Goal: Transaction & Acquisition: Purchase product/service

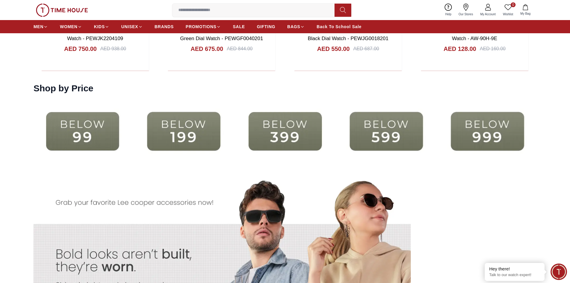
scroll to position [1346, 0]
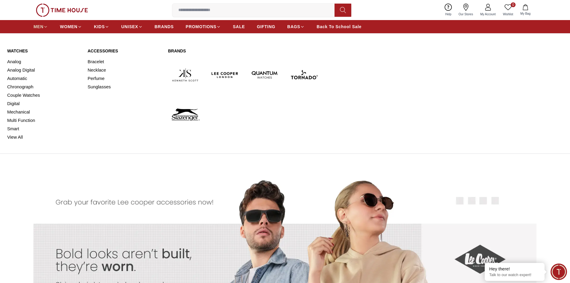
click at [37, 26] on span "MEN" at bounding box center [39, 27] width 10 height 6
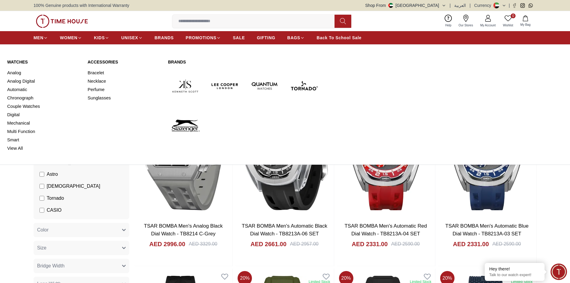
click at [19, 89] on link "Automatic" at bounding box center [43, 89] width 73 height 8
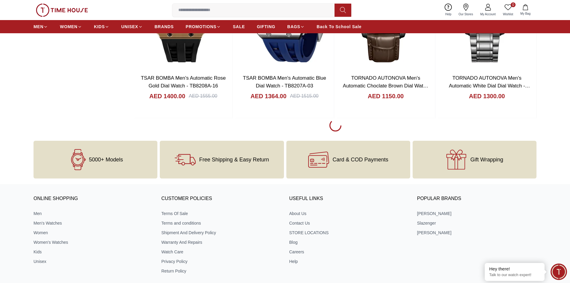
scroll to position [946, 0]
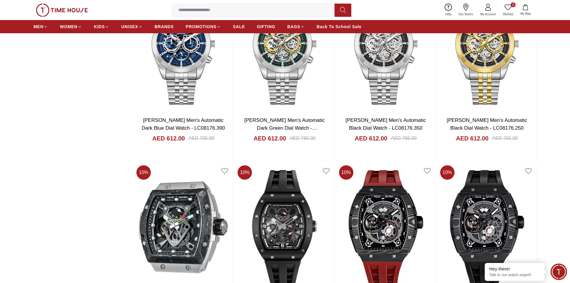
scroll to position [1275, 0]
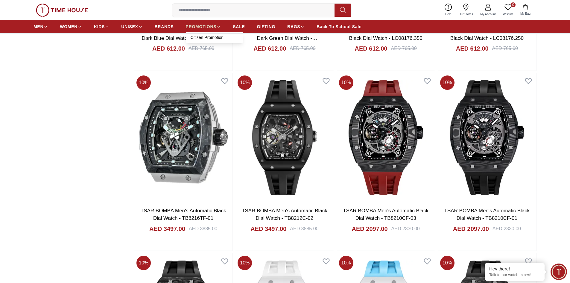
click at [206, 25] on span "PROMOTIONS" at bounding box center [201, 27] width 31 height 6
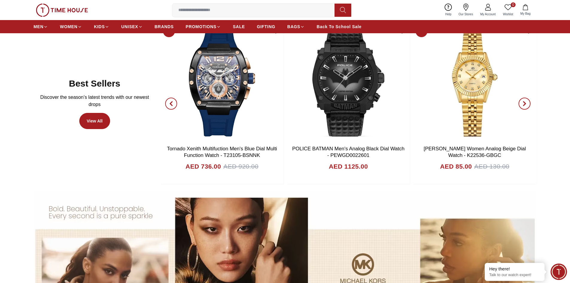
scroll to position [419, 0]
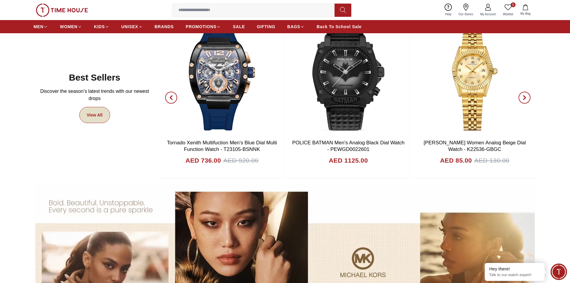
click at [96, 122] on link "View All" at bounding box center [94, 115] width 31 height 16
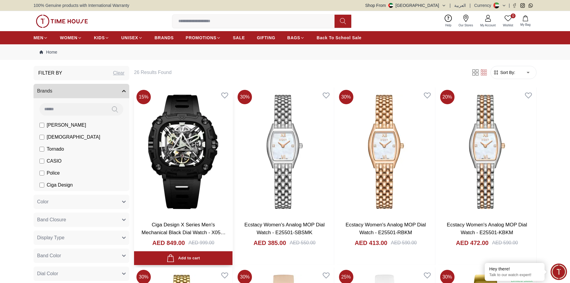
click at [182, 138] on img at bounding box center [183, 151] width 98 height 129
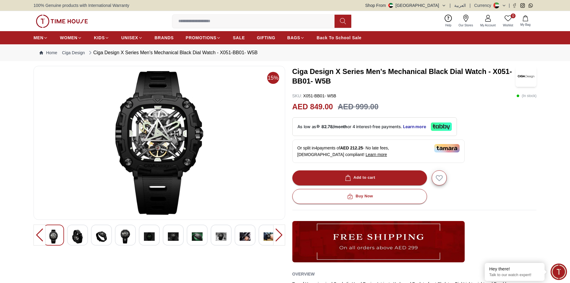
click at [77, 235] on img at bounding box center [77, 236] width 11 height 14
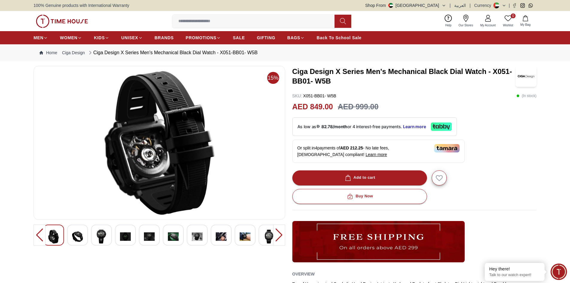
click at [105, 238] on img at bounding box center [101, 236] width 11 height 14
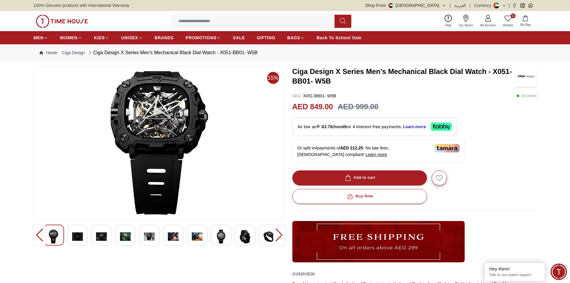
click at [128, 238] on img at bounding box center [125, 236] width 11 height 14
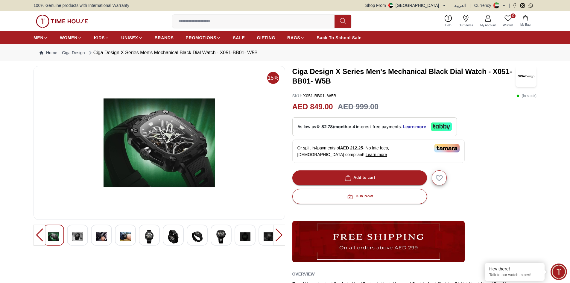
click at [148, 237] on img at bounding box center [149, 236] width 11 height 14
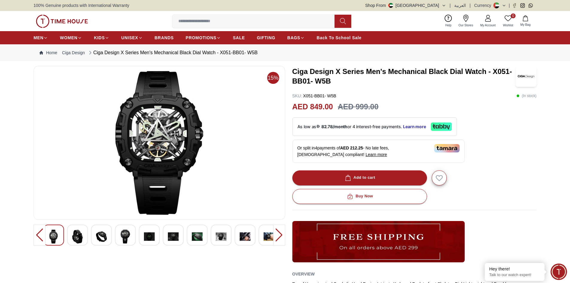
click at [175, 234] on img at bounding box center [173, 236] width 11 height 14
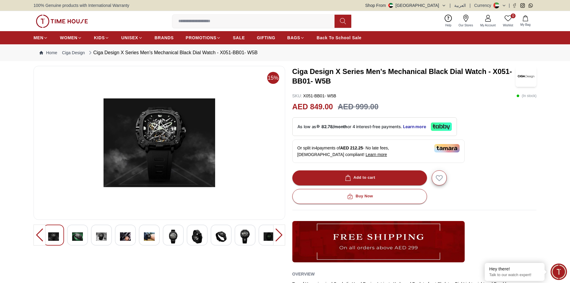
click at [189, 234] on div at bounding box center [197, 234] width 21 height 21
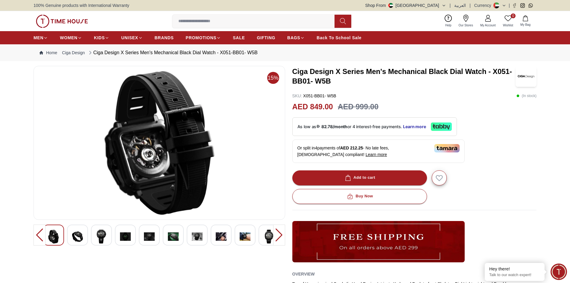
click at [220, 235] on img at bounding box center [221, 236] width 11 height 14
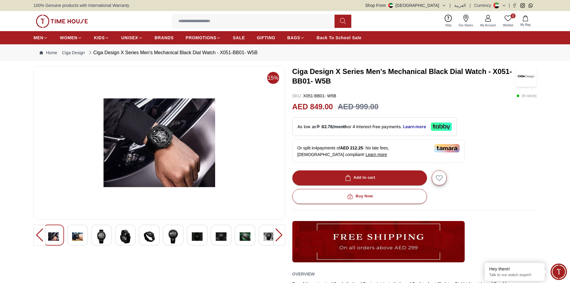
click at [234, 236] on div at bounding box center [159, 234] width 232 height 21
click at [281, 233] on div at bounding box center [279, 234] width 12 height 21
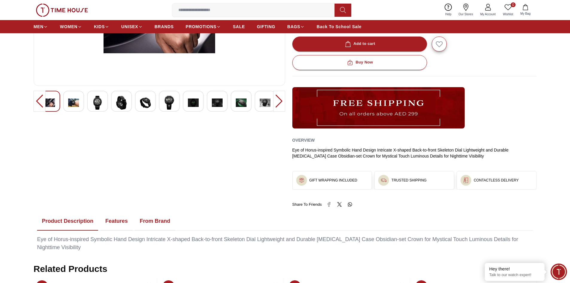
scroll to position [209, 0]
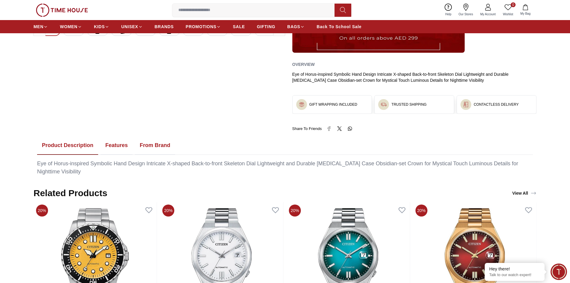
click at [118, 145] on button "Features" at bounding box center [117, 145] width 32 height 19
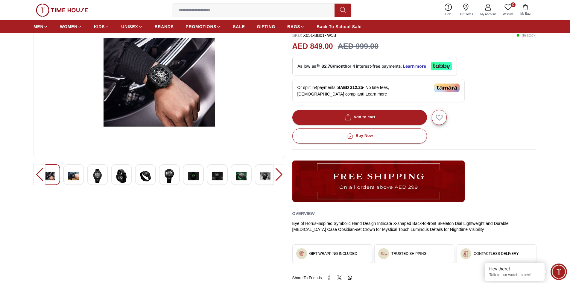
scroll to position [60, 0]
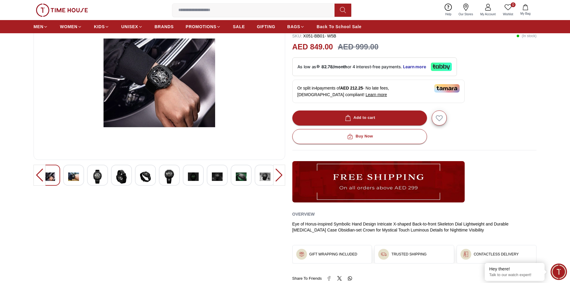
click at [282, 175] on div at bounding box center [279, 175] width 12 height 21
click at [262, 179] on img at bounding box center [265, 177] width 11 height 14
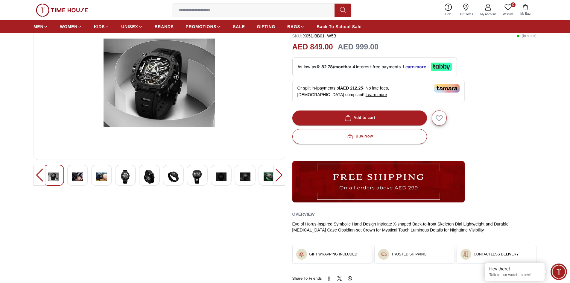
click at [252, 177] on div at bounding box center [245, 175] width 21 height 21
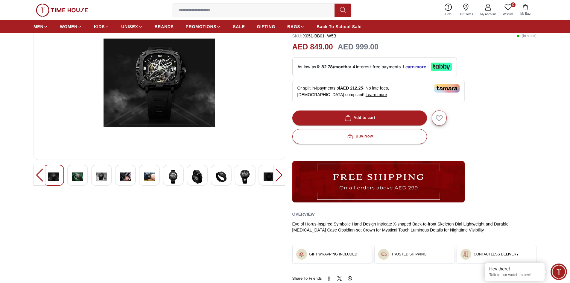
click at [219, 178] on img at bounding box center [221, 177] width 11 height 14
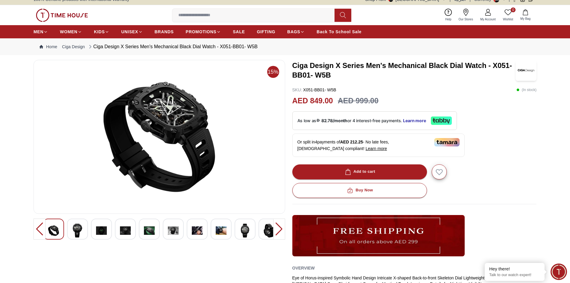
scroll to position [0, 0]
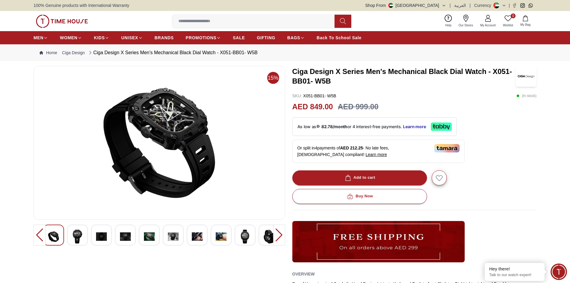
click at [216, 240] on img at bounding box center [221, 236] width 11 height 14
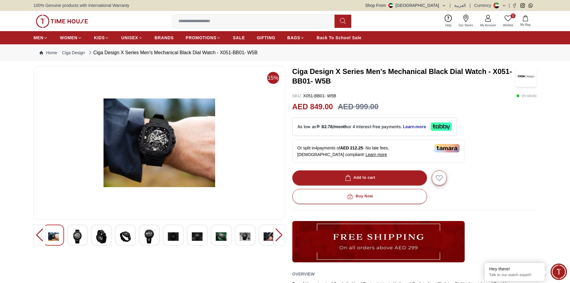
click at [194, 235] on img at bounding box center [197, 236] width 11 height 14
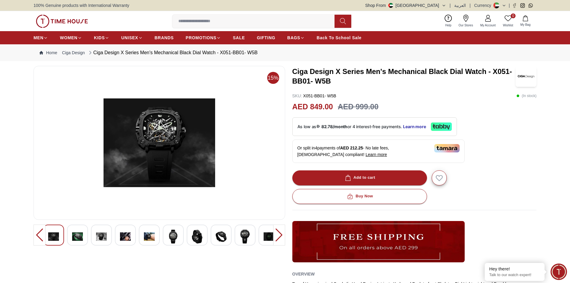
click at [175, 237] on img at bounding box center [173, 236] width 11 height 14
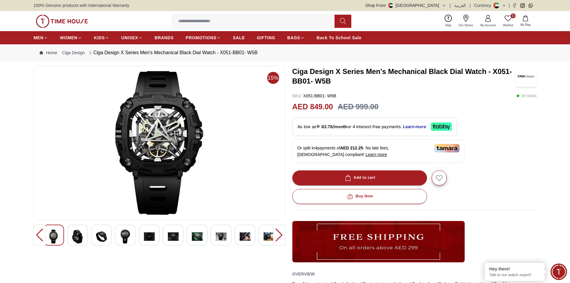
click at [265, 234] on img at bounding box center [269, 236] width 11 height 14
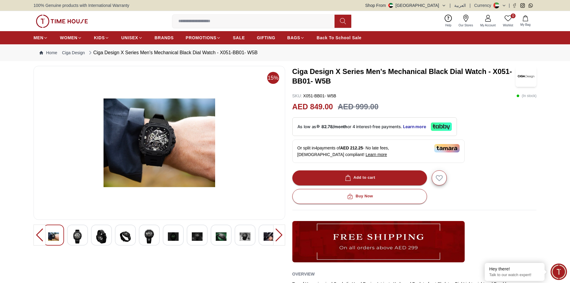
click at [246, 235] on img at bounding box center [245, 236] width 11 height 14
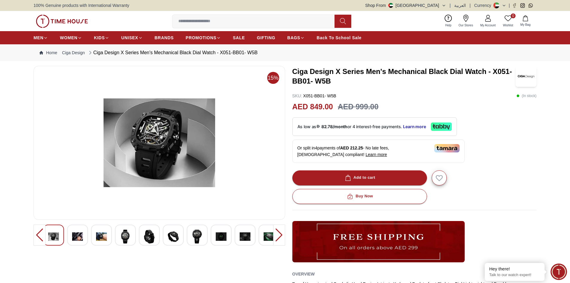
click at [220, 236] on img at bounding box center [221, 236] width 11 height 14
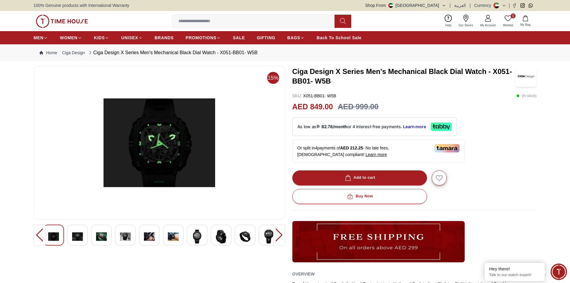
click at [194, 238] on img at bounding box center [197, 236] width 11 height 14
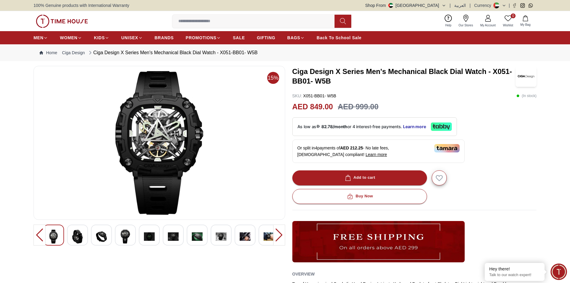
click at [174, 238] on img at bounding box center [173, 236] width 11 height 14
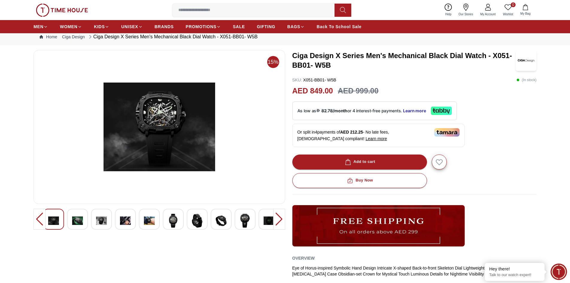
scroll to position [30, 0]
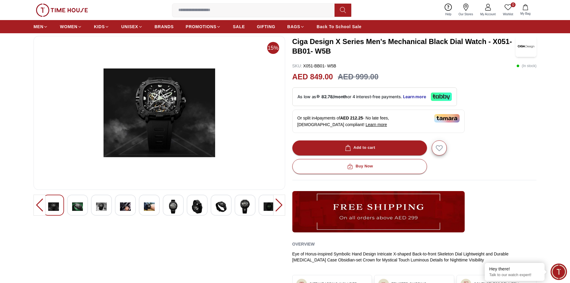
click at [244, 208] on img at bounding box center [245, 207] width 11 height 14
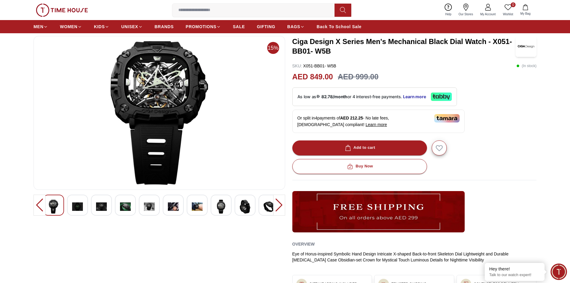
click at [218, 209] on img at bounding box center [221, 207] width 11 height 14
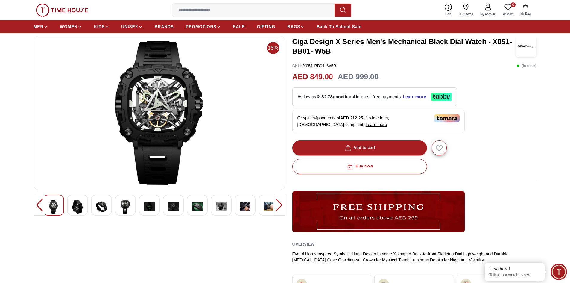
click at [242, 206] on img at bounding box center [245, 207] width 11 height 14
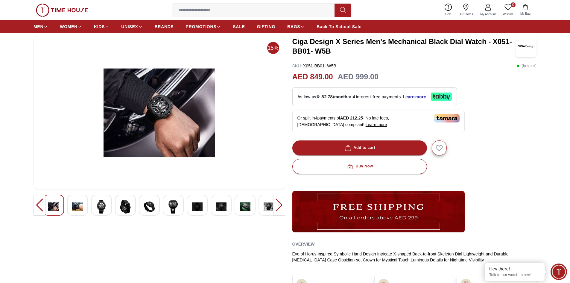
click at [220, 206] on img at bounding box center [221, 207] width 11 height 14
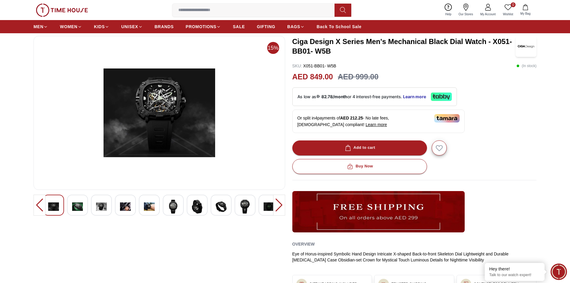
click at [204, 206] on div at bounding box center [197, 204] width 21 height 21
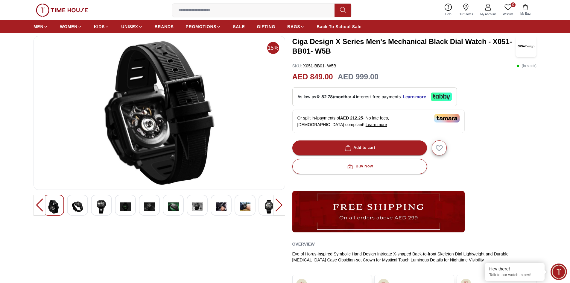
click at [173, 205] on img at bounding box center [173, 207] width 11 height 14
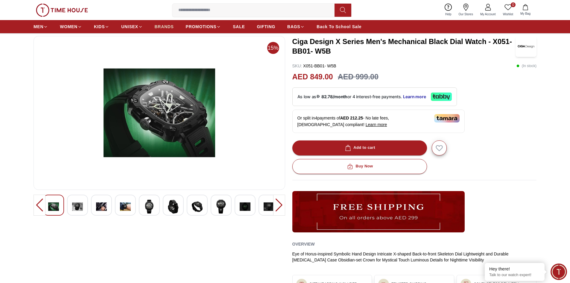
click at [165, 26] on span "BRANDS" at bounding box center [164, 27] width 19 height 6
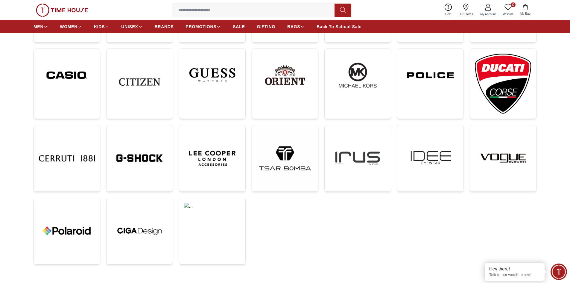
scroll to position [209, 0]
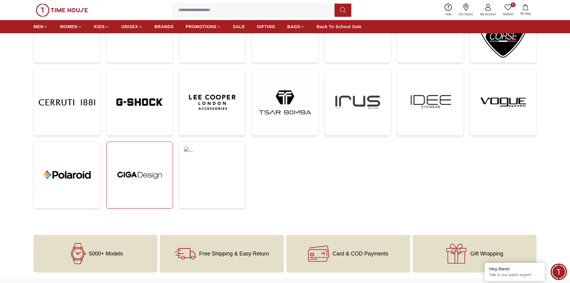
click at [146, 171] on img at bounding box center [139, 175] width 57 height 57
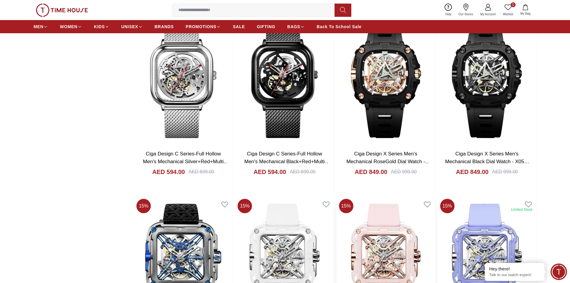
scroll to position [778, 0]
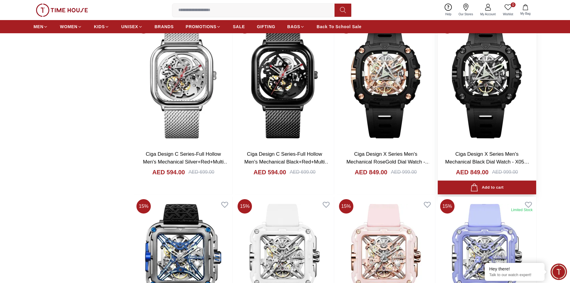
click at [489, 80] on img at bounding box center [487, 81] width 98 height 129
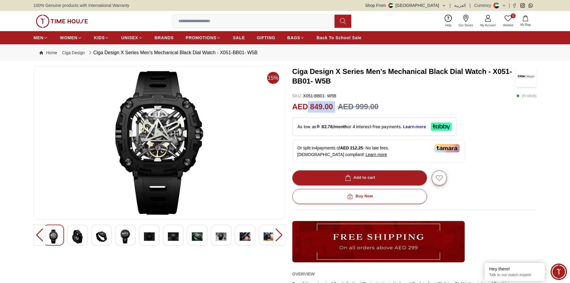
drag, startPoint x: 335, startPoint y: 106, endPoint x: 293, endPoint y: 107, distance: 42.5
click at [299, 106] on div "AED 849.00 AED 999.00" at bounding box center [414, 106] width 244 height 11
click at [79, 236] on img at bounding box center [77, 236] width 11 height 14
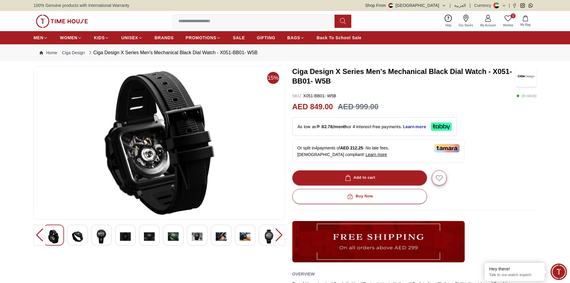
click at [39, 236] on div at bounding box center [40, 234] width 12 height 21
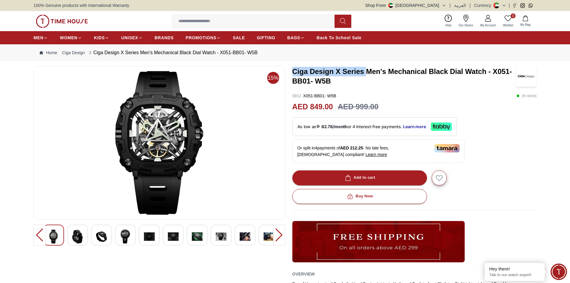
drag, startPoint x: 293, startPoint y: 71, endPoint x: 366, endPoint y: 71, distance: 73.3
click at [366, 71] on h3 "Ciga Design X Series Men's Mechanical Black Dial Watch - X051-BB01- W5B" at bounding box center [403, 76] width 223 height 19
copy h3 "Ciga Design X Series"
